Goal: Task Accomplishment & Management: Manage account settings

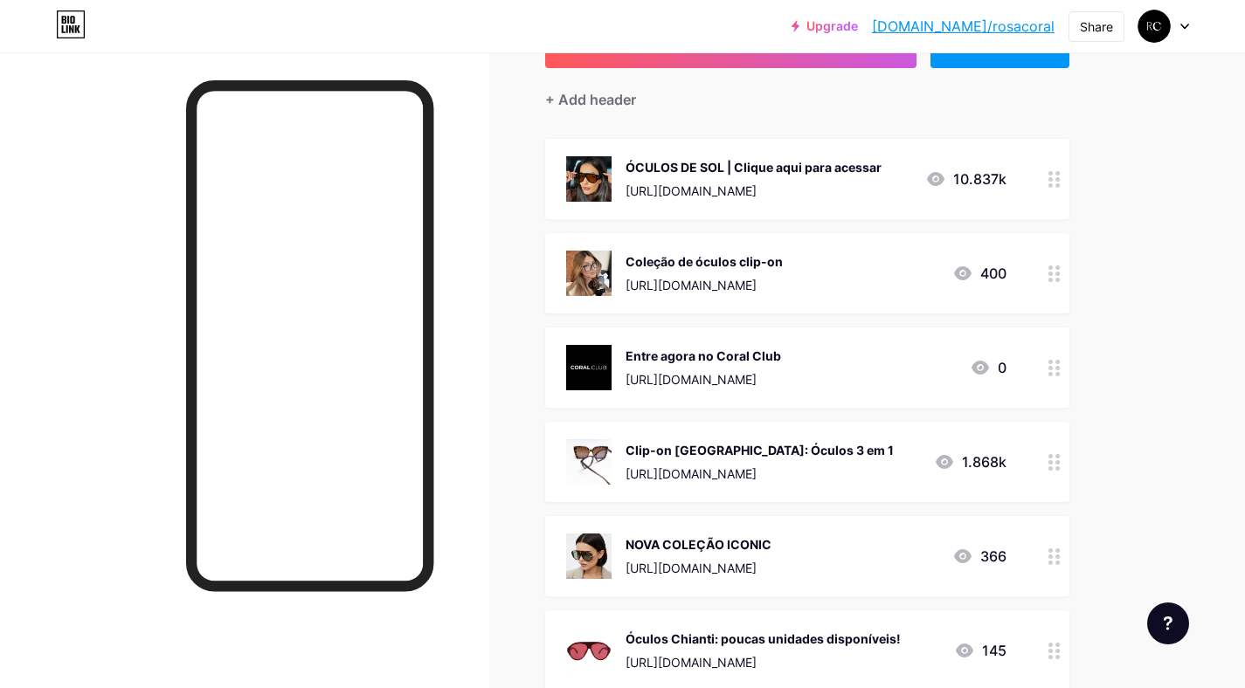
scroll to position [164, 0]
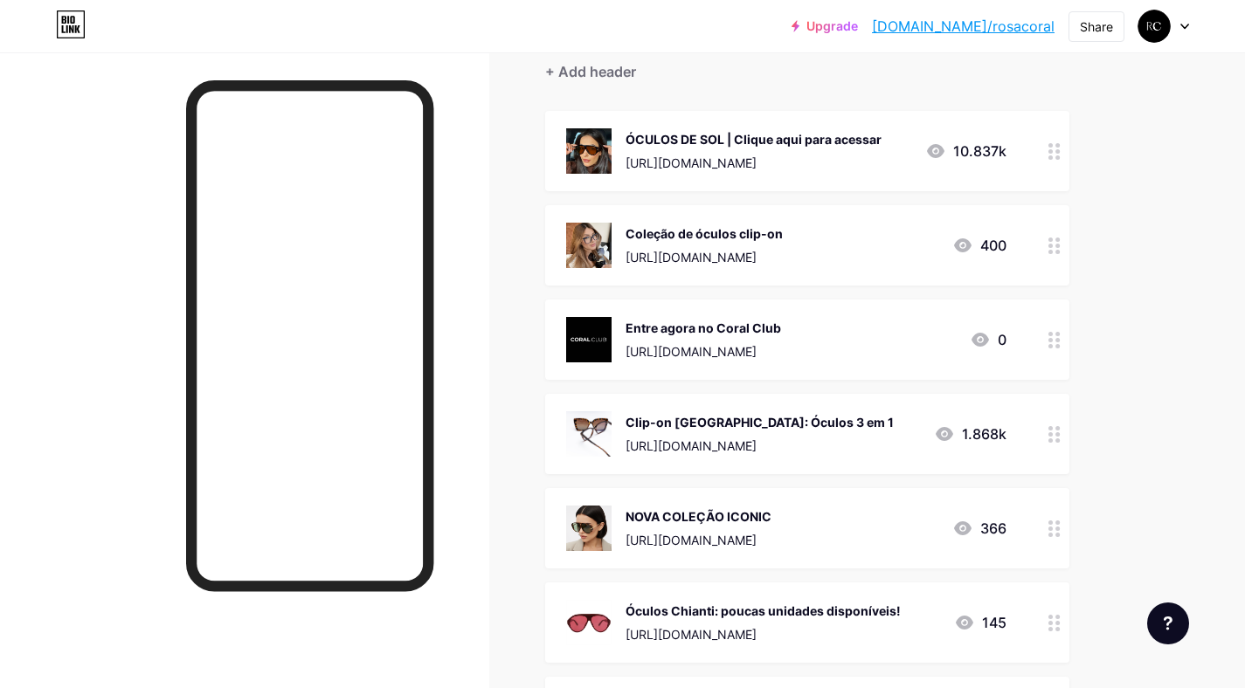
click at [1196, 30] on div "Upgrade [DOMAIN_NAME]/rosaco... [DOMAIN_NAME]/rosacoral Share Switch accounts R…" at bounding box center [622, 25] width 1245 height 31
click at [1189, 26] on div "Upgrade [DOMAIN_NAME]/rosaco... [DOMAIN_NAME]/rosacoral Share Switch accounts R…" at bounding box center [622, 25] width 1245 height 31
click at [1184, 25] on icon at bounding box center [1184, 27] width 9 height 6
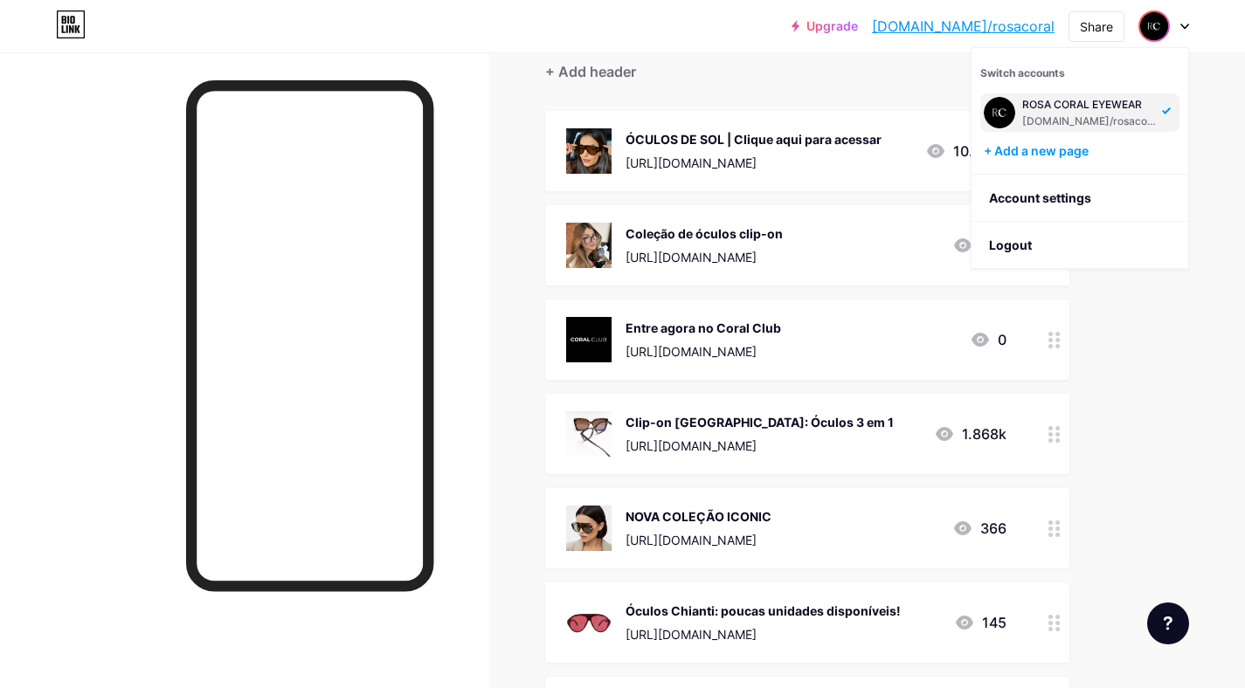
click at [1184, 25] on icon at bounding box center [1184, 27] width 9 height 6
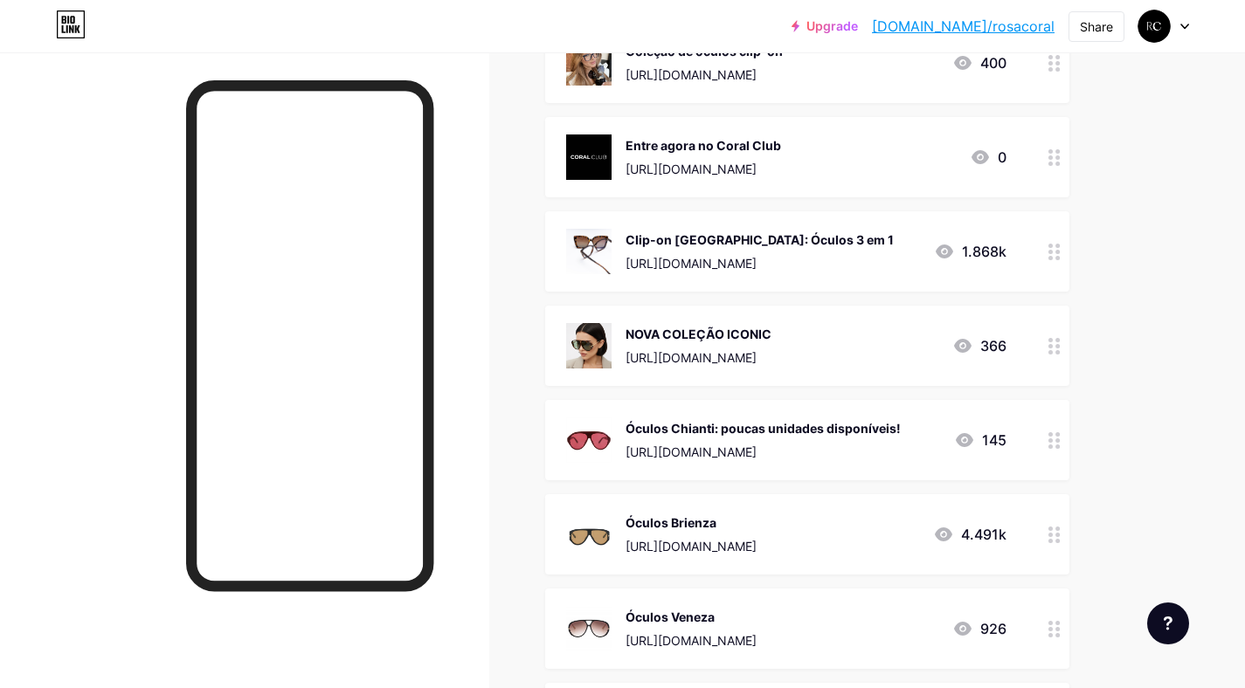
scroll to position [433, 0]
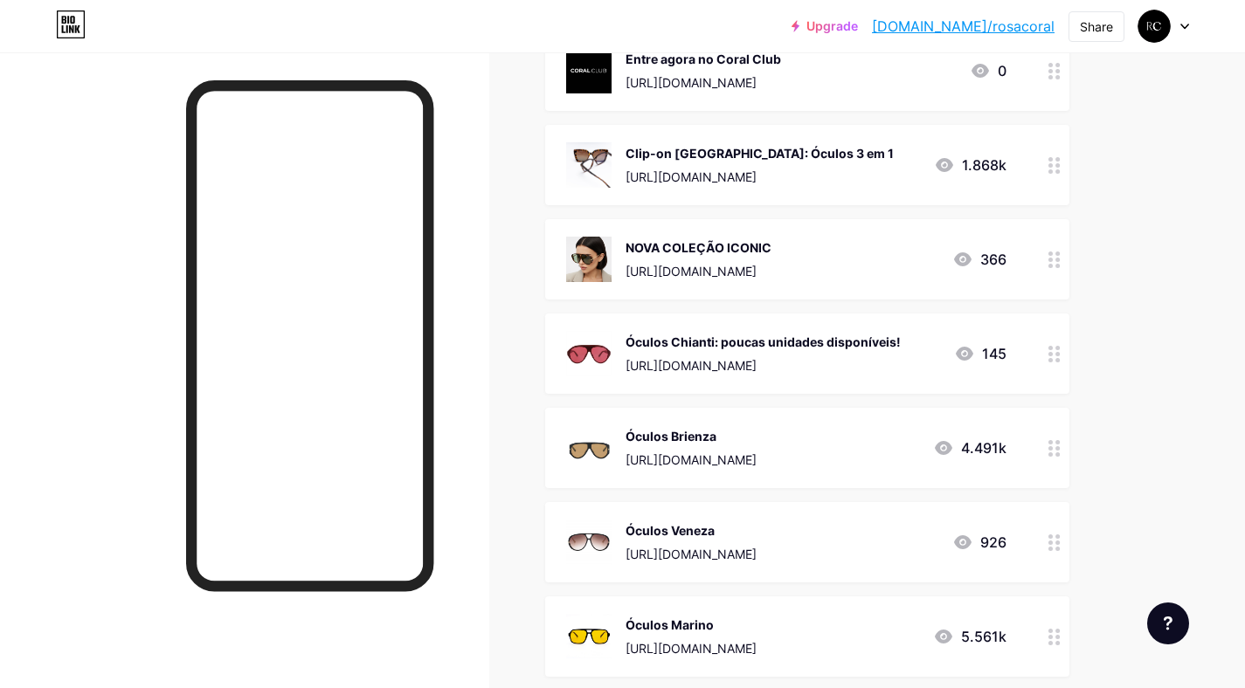
click at [771, 252] on div "NOVA COLEÇÃO ICONIC" at bounding box center [698, 247] width 146 height 18
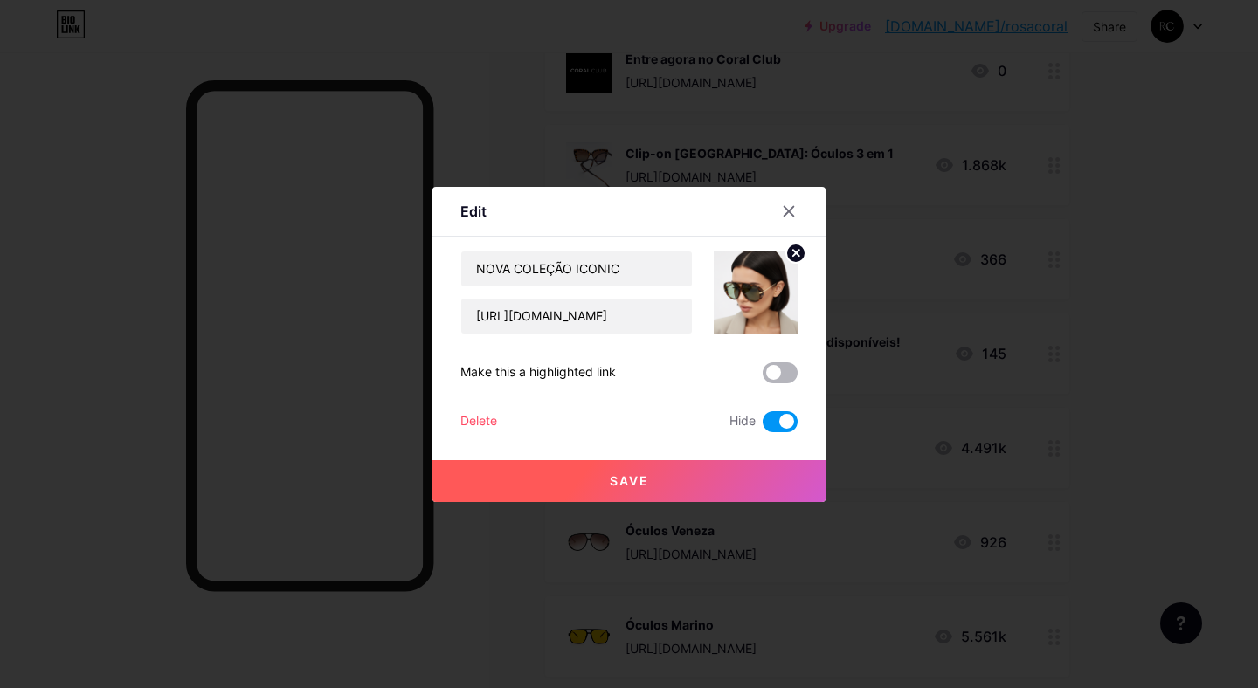
click at [780, 371] on span at bounding box center [780, 373] width 35 height 21
click at [763, 377] on input "checkbox" at bounding box center [763, 377] width 0 height 0
click at [660, 466] on button "Save" at bounding box center [628, 481] width 393 height 42
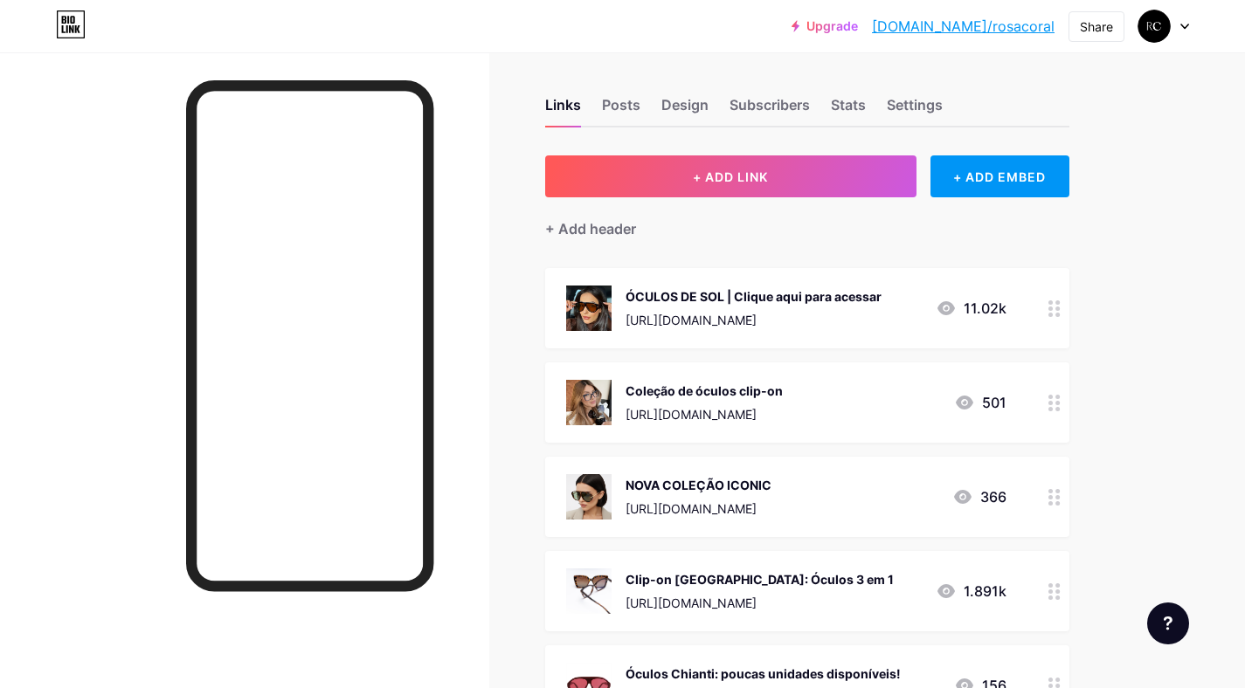
scroll to position [0, 0]
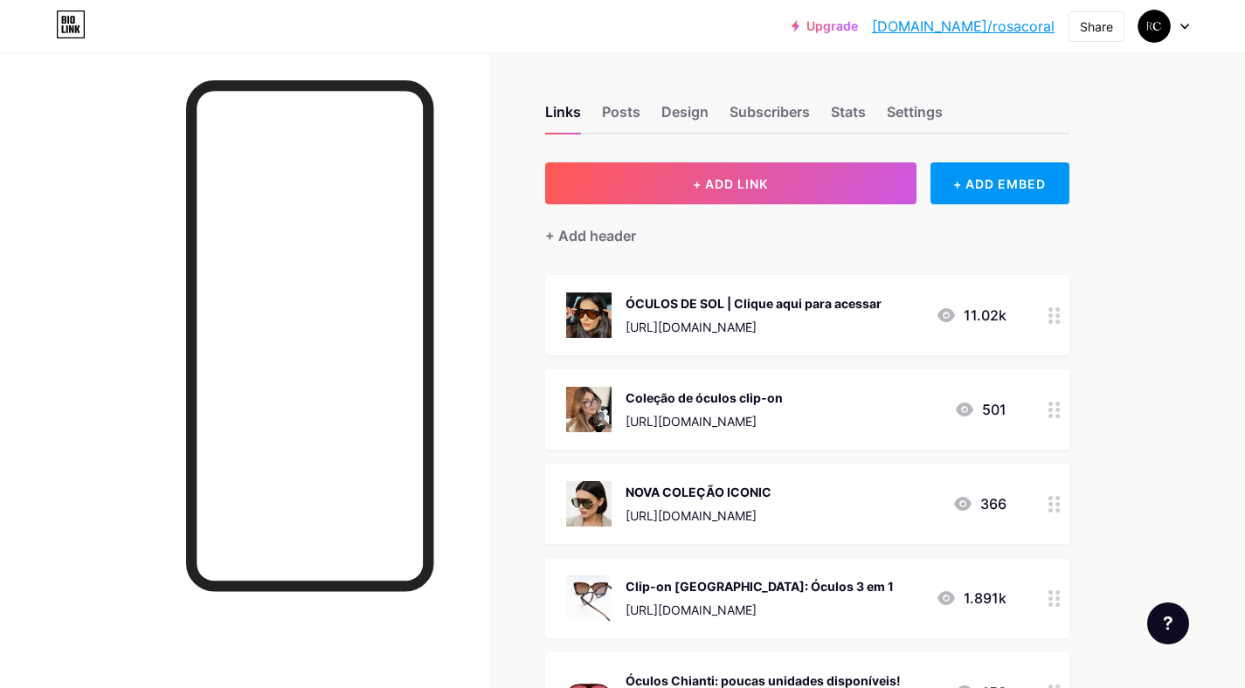
click at [714, 508] on div "[URL][DOMAIN_NAME]" at bounding box center [698, 516] width 146 height 18
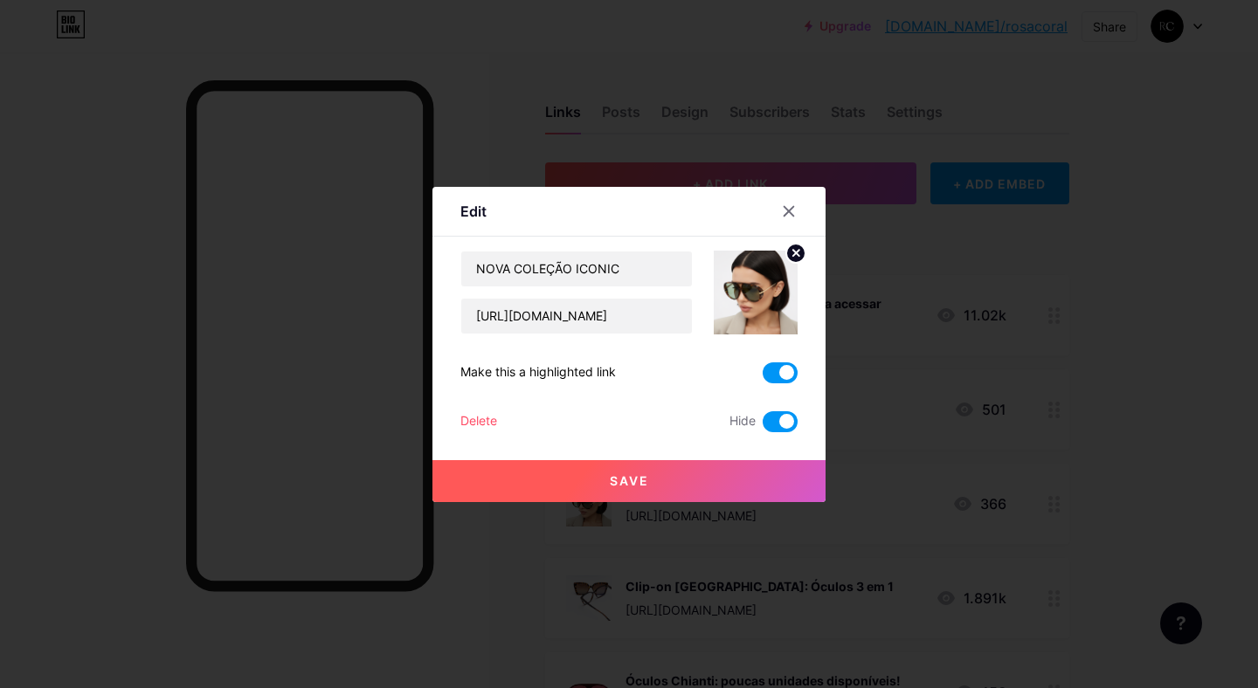
click at [774, 424] on span at bounding box center [780, 421] width 35 height 21
click at [763, 426] on input "checkbox" at bounding box center [763, 426] width 0 height 0
click at [781, 378] on span at bounding box center [780, 373] width 35 height 21
click at [763, 377] on input "checkbox" at bounding box center [763, 377] width 0 height 0
click at [667, 489] on button "Save" at bounding box center [628, 481] width 393 height 42
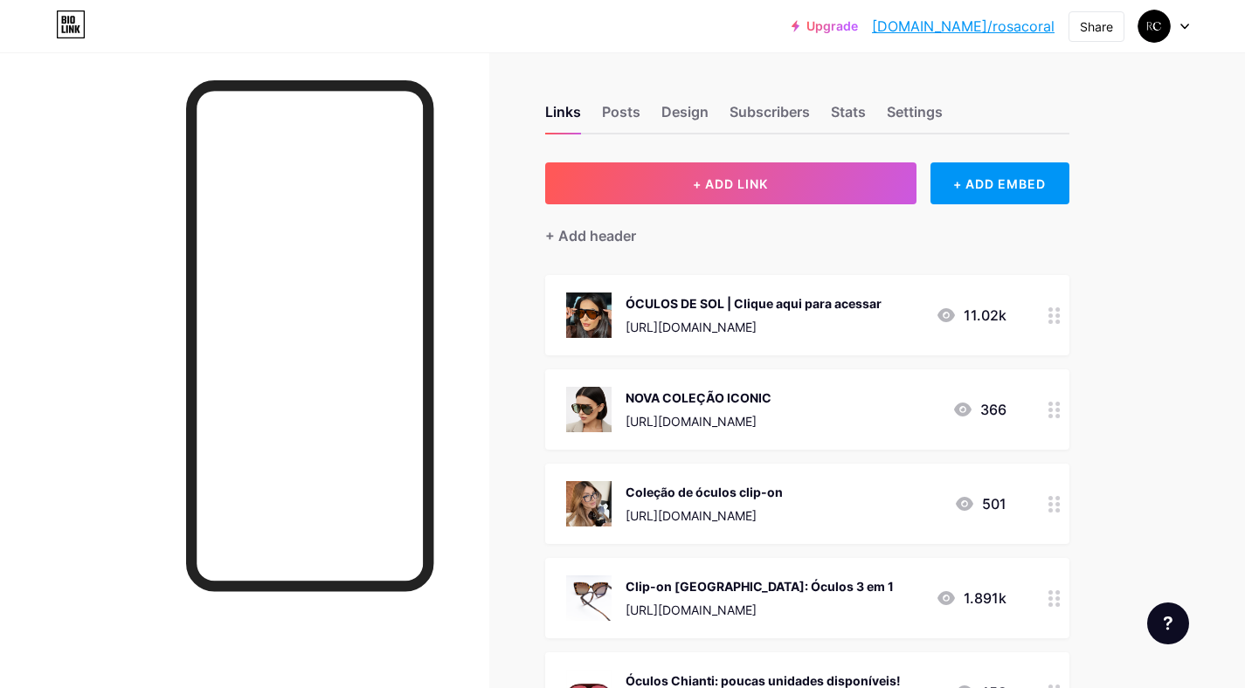
click at [763, 393] on div "NOVA COLEÇÃO ICONIC" at bounding box center [698, 398] width 146 height 18
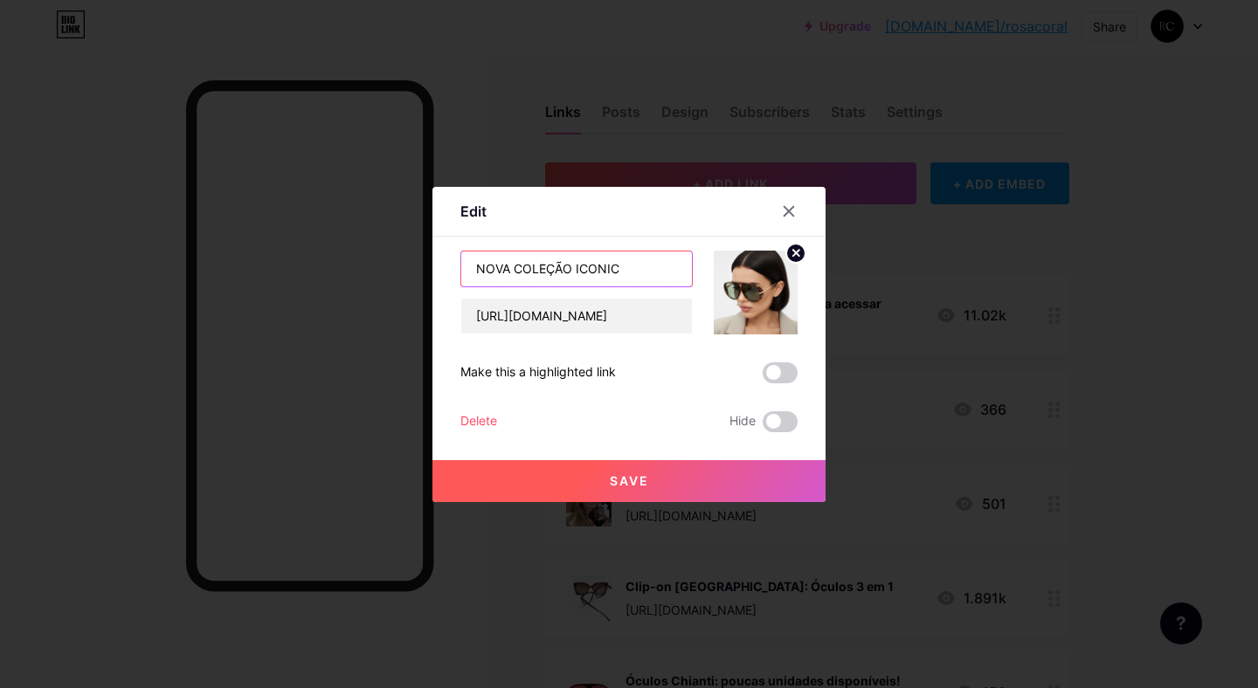
drag, startPoint x: 658, startPoint y: 269, endPoint x: 487, endPoint y: 265, distance: 171.3
click at [487, 265] on input "NOVA COLEÇÃO ICONIC" at bounding box center [576, 269] width 231 height 35
type input "Nova coleção Iconic"
click at [667, 477] on button "Save" at bounding box center [628, 481] width 393 height 42
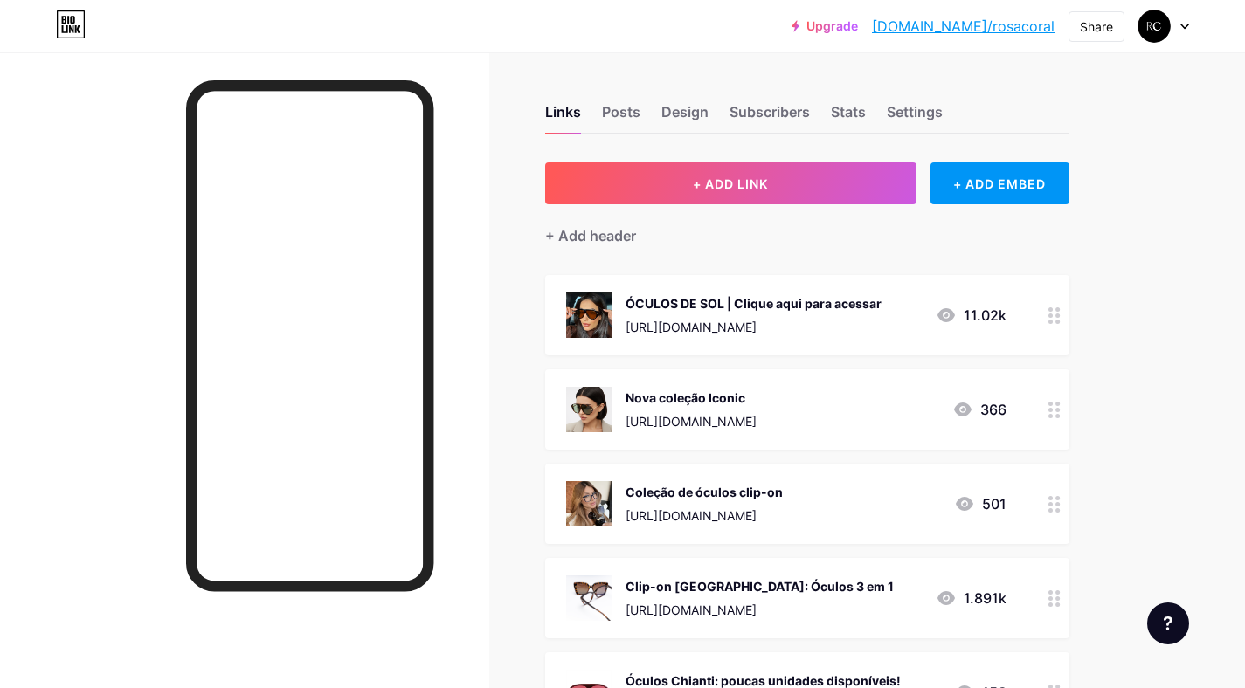
click at [758, 299] on div "ÓCULOS DE SOL | Clique aqui para acessar" at bounding box center [753, 303] width 256 height 18
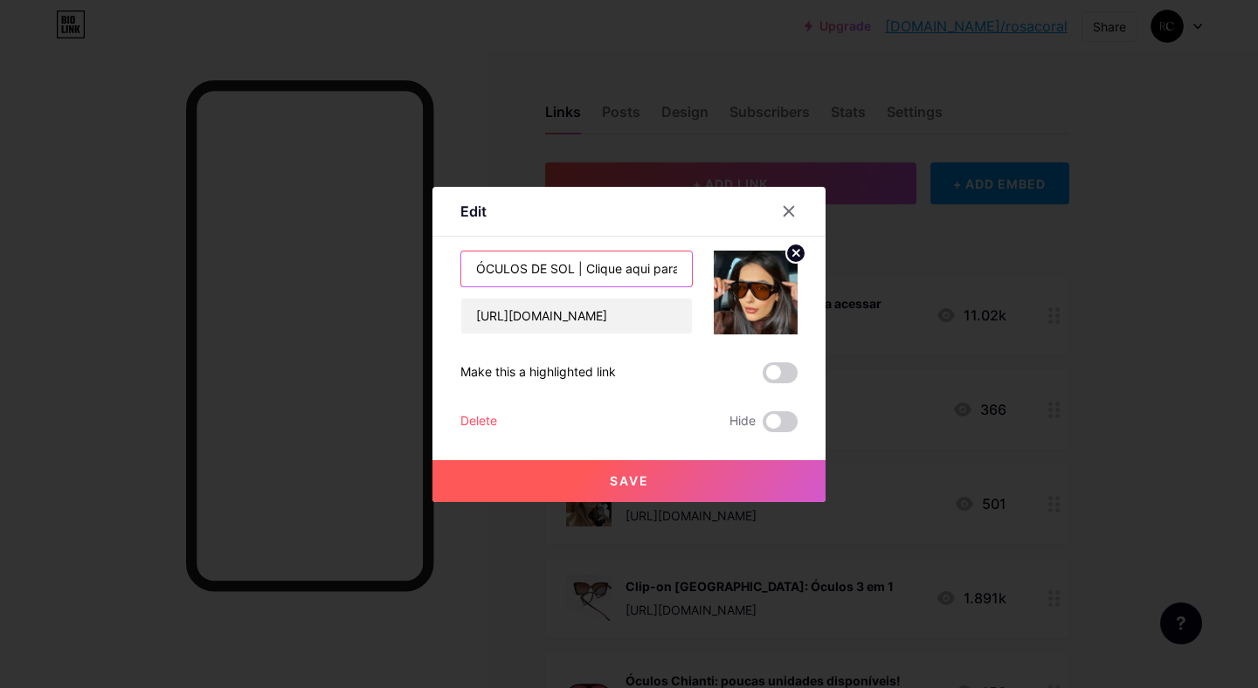
drag, startPoint x: 584, startPoint y: 266, endPoint x: 612, endPoint y: 267, distance: 28.0
click at [584, 266] on input "ÓCULOS DE SOL | Clique aqui para acessar" at bounding box center [576, 269] width 231 height 35
click at [1094, 333] on div at bounding box center [629, 344] width 1258 height 688
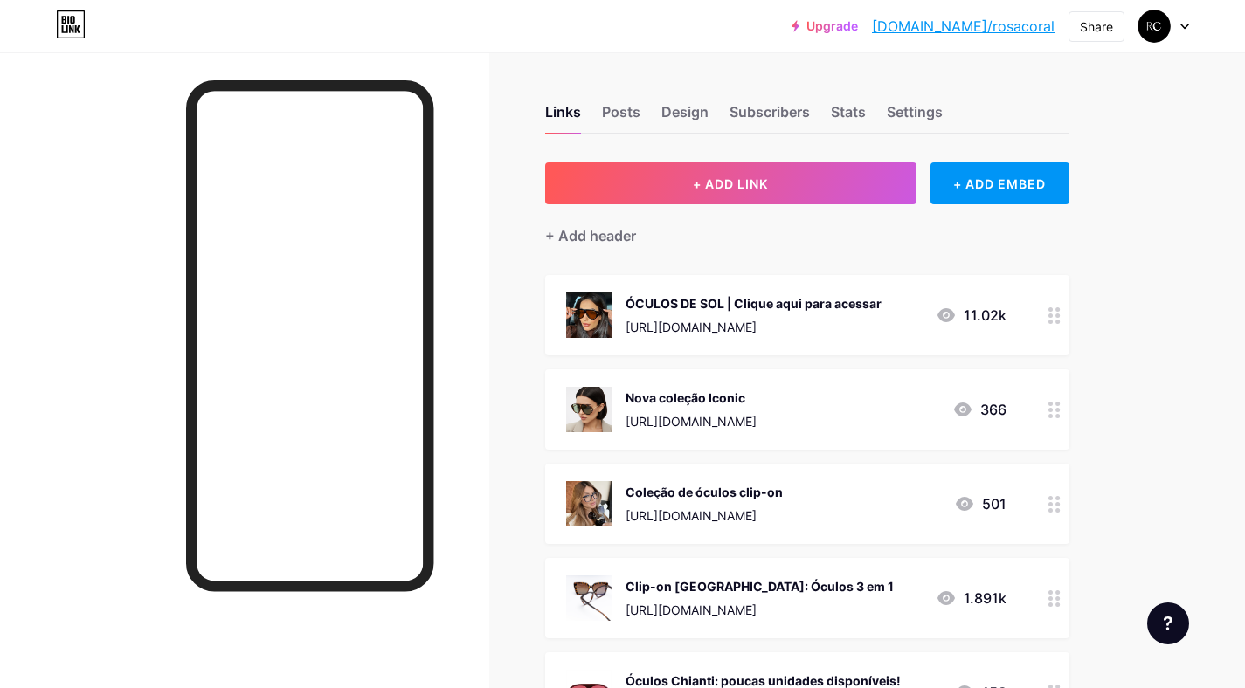
click at [749, 313] on div "ÓCULOS DE SOL | Clique aqui para acessar [URL][DOMAIN_NAME]" at bounding box center [753, 315] width 256 height 45
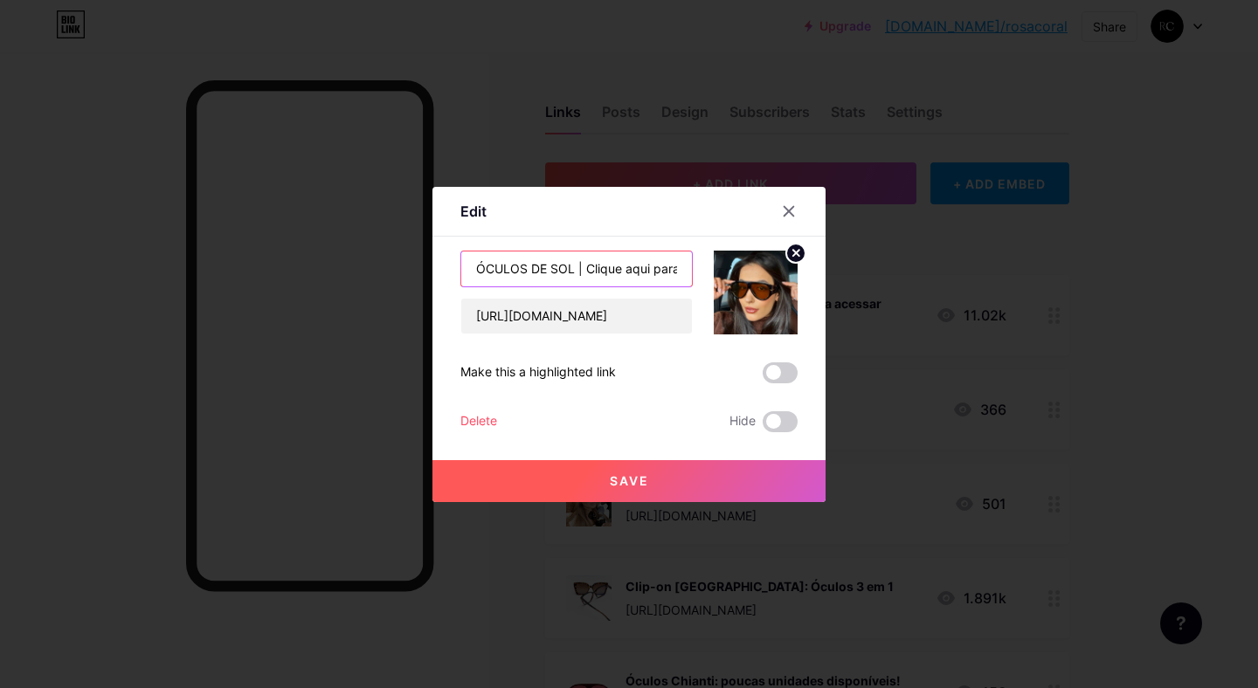
drag, startPoint x: 585, startPoint y: 265, endPoint x: 574, endPoint y: 264, distance: 11.4
click at [574, 264] on input "ÓCULOS DE SOL | Clique aqui para acessar" at bounding box center [576, 269] width 231 height 35
type input "ÓCULOS DE SOL: Clique aqui para acessar"
click at [611, 486] on span "Save" at bounding box center [629, 480] width 39 height 15
